Goal: Information Seeking & Learning: Learn about a topic

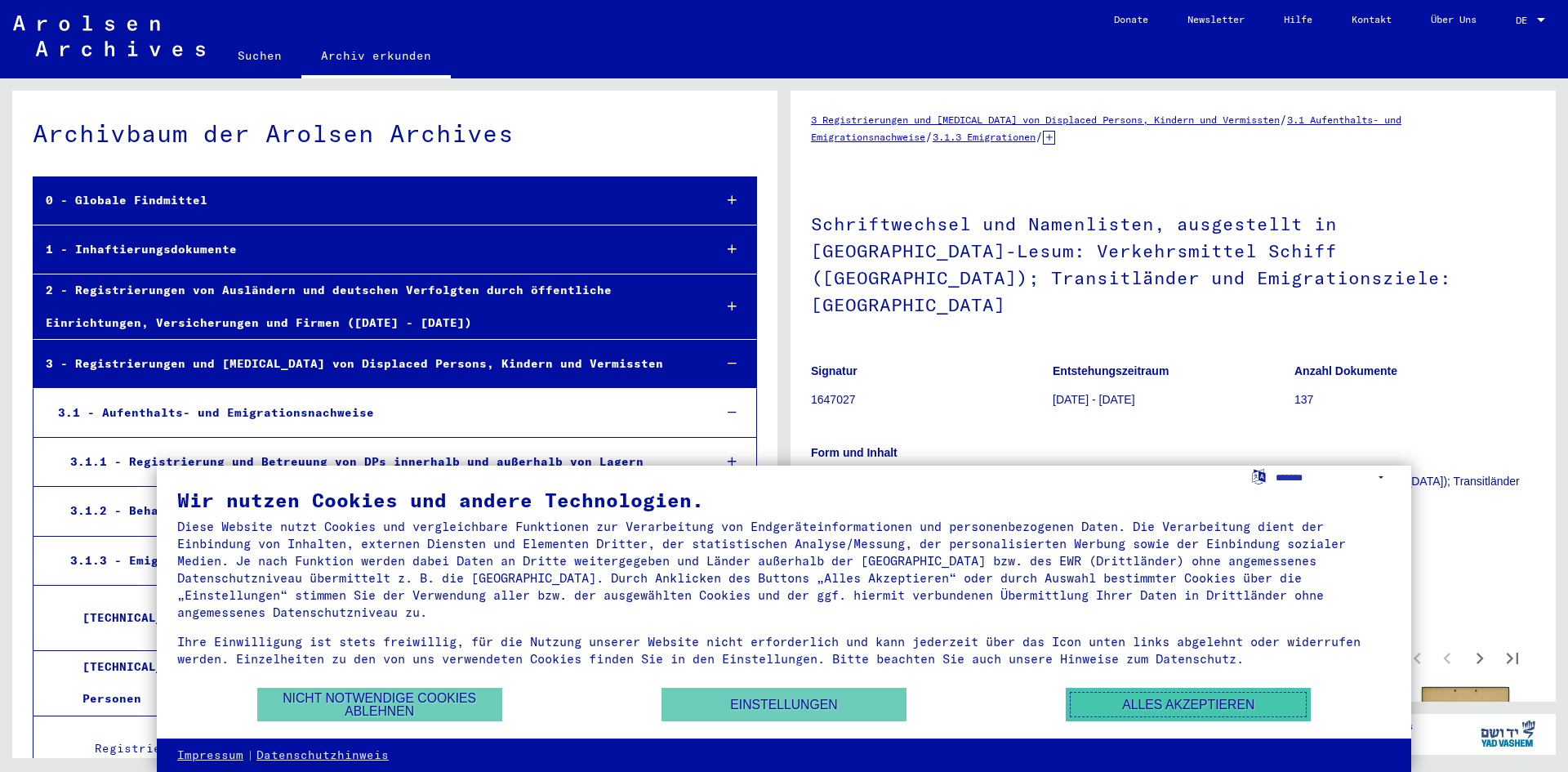
click at [1163, 707] on button "Alles akzeptieren" at bounding box center [1189, 704] width 245 height 34
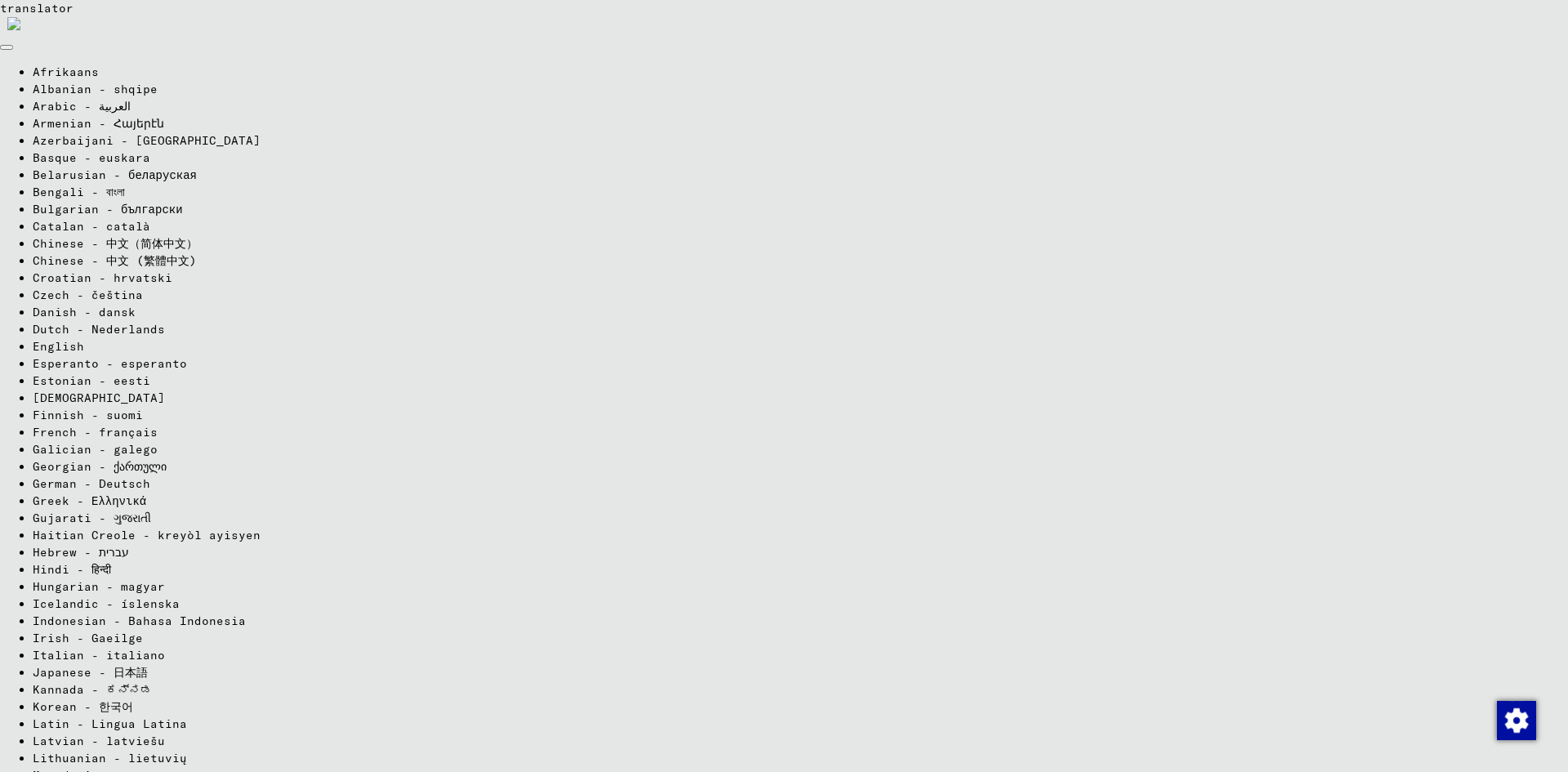
scroll to position [245, 0]
